Goal: Find contact information: Find contact information

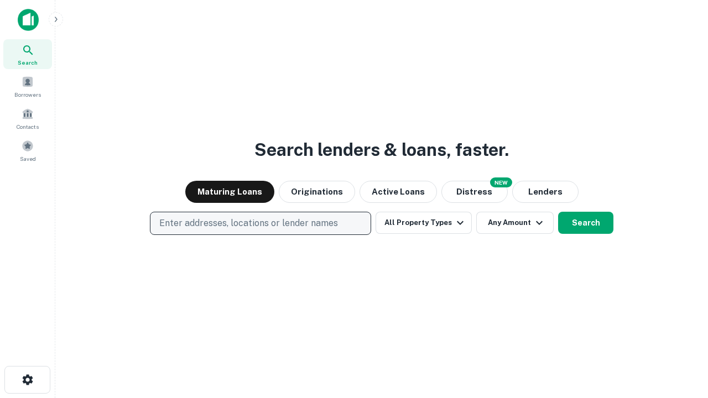
click at [260, 224] on p "Enter addresses, locations or lender names" at bounding box center [248, 223] width 179 height 13
type input "**********"
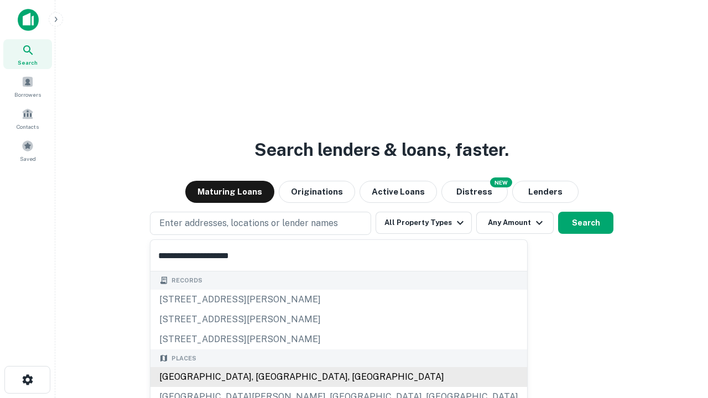
click at [265, 377] on div "[GEOGRAPHIC_DATA], [GEOGRAPHIC_DATA], [GEOGRAPHIC_DATA]" at bounding box center [339, 377] width 377 height 20
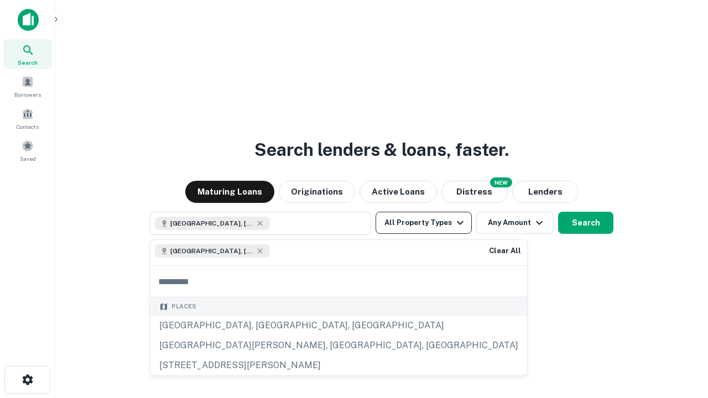
click at [424, 223] on button "All Property Types" at bounding box center [424, 223] width 96 height 22
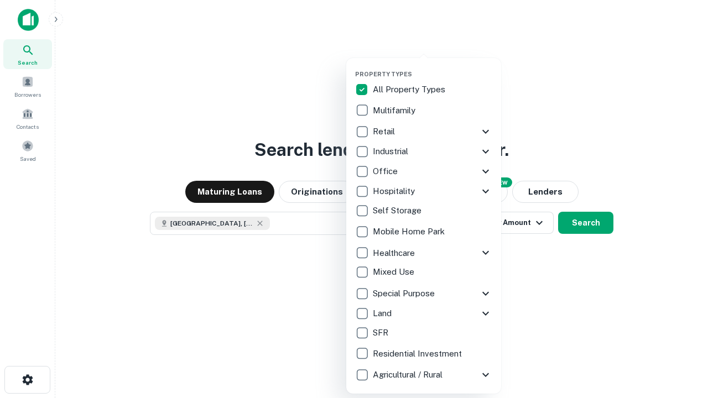
click at [433, 67] on button "button" at bounding box center [432, 67] width 155 height 1
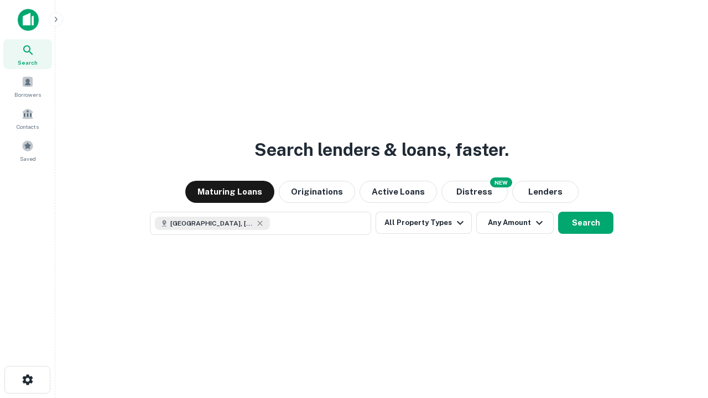
scroll to position [18, 0]
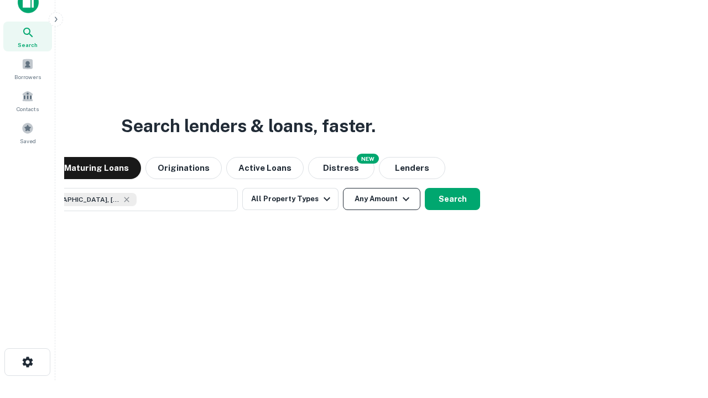
click at [343, 188] on button "Any Amount" at bounding box center [381, 199] width 77 height 22
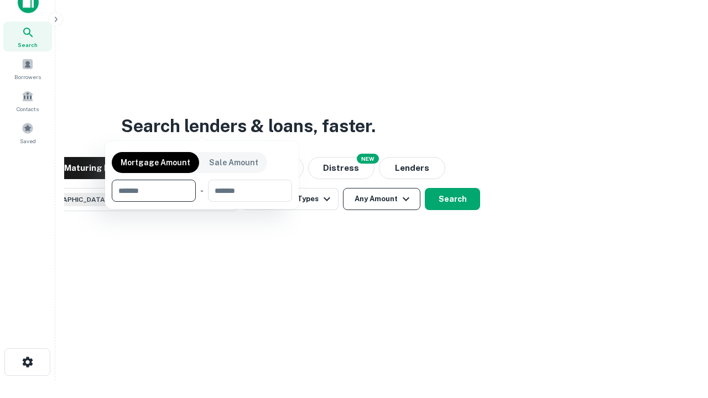
scroll to position [80, 313]
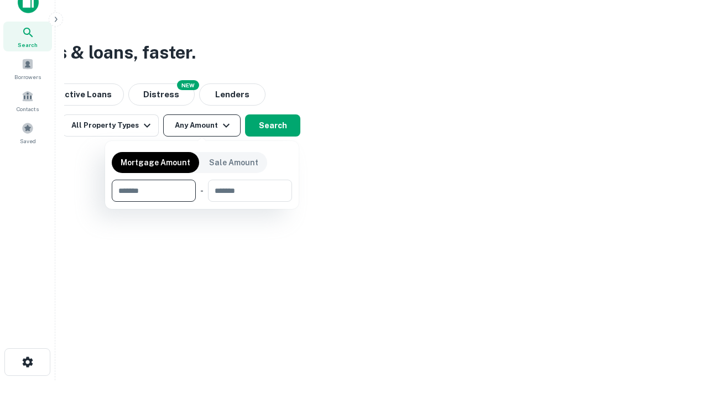
type input "*******"
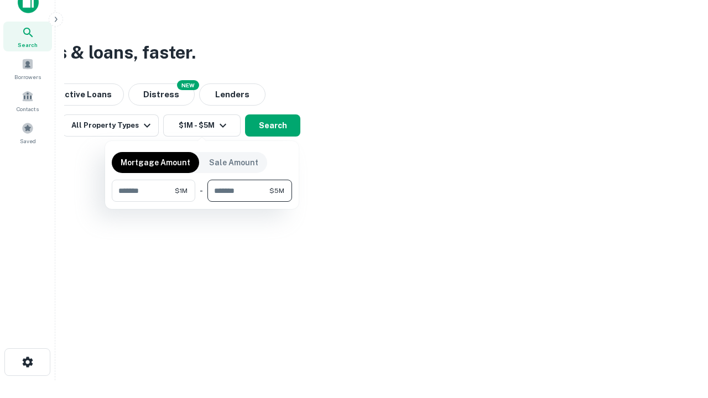
type input "*******"
click at [202, 202] on button "button" at bounding box center [202, 202] width 180 height 1
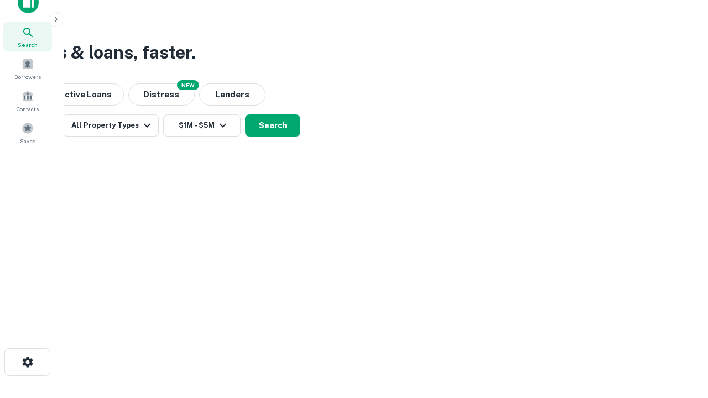
scroll to position [18, 0]
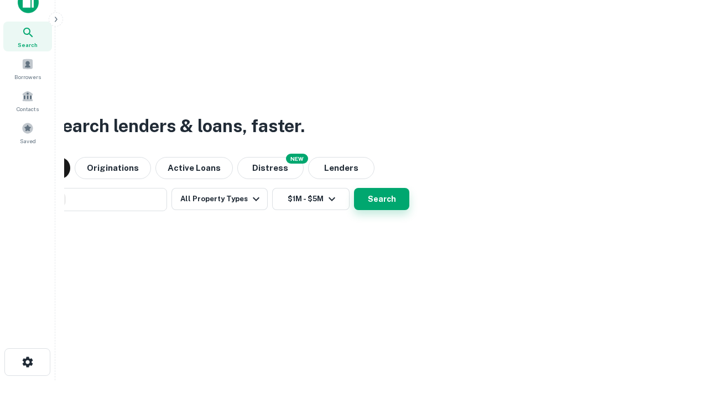
click at [354, 188] on button "Search" at bounding box center [381, 199] width 55 height 22
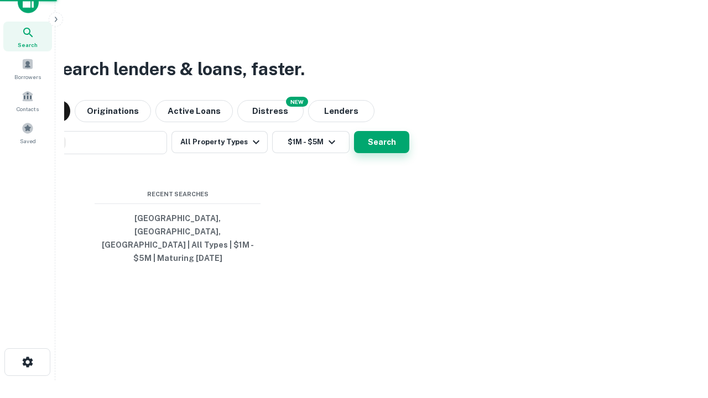
scroll to position [36, 313]
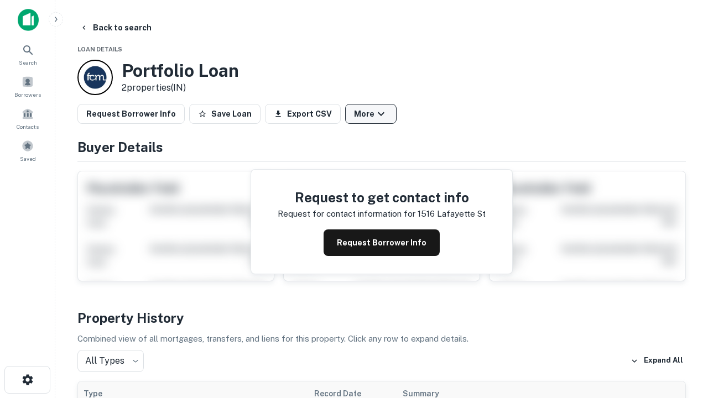
click at [371, 114] on button "More" at bounding box center [370, 114] width 51 height 20
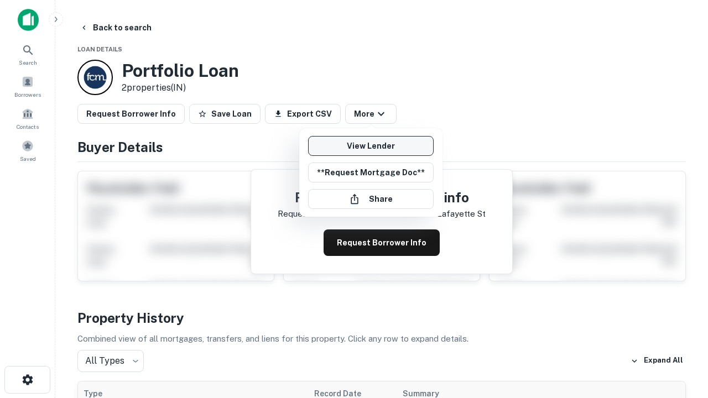
click at [371, 146] on link "View Lender" at bounding box center [371, 146] width 126 height 20
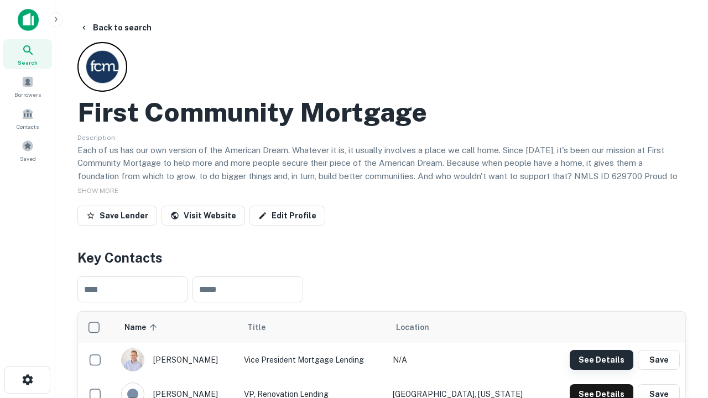
click at [602, 360] on button "See Details" at bounding box center [602, 360] width 64 height 20
